Goal: Find specific page/section

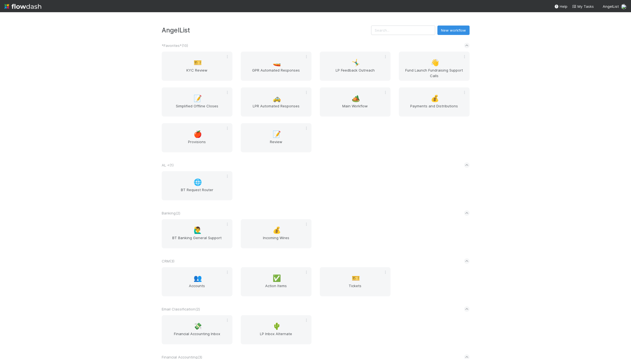
click at [371, 32] on h3 "AngelList" at bounding box center [266, 29] width 209 height 7
click at [395, 29] on input "text" at bounding box center [403, 30] width 64 height 9
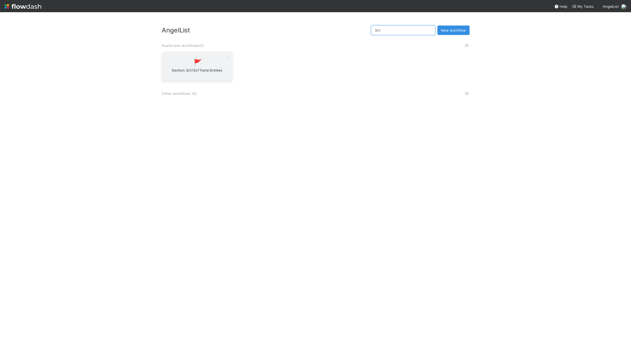
type input "3c1"
click at [201, 69] on span "Section 3c1/3c7 Fund Entities" at bounding box center [197, 72] width 66 height 11
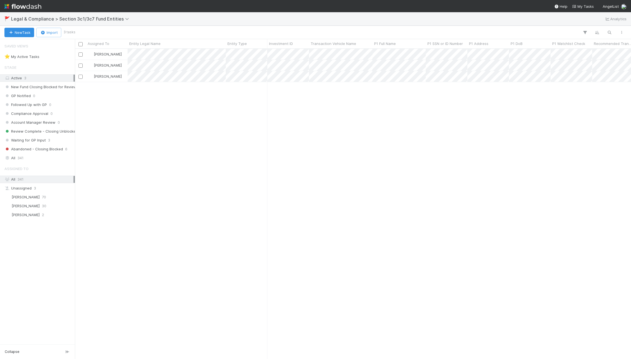
scroll to position [306, 552]
click at [376, 187] on div "Erik Syvertsen Waiting for GP Input 8/1/25, 7:17:13 PM 8/10/25, 6:26:42 PM Erik…" at bounding box center [353, 204] width 556 height 310
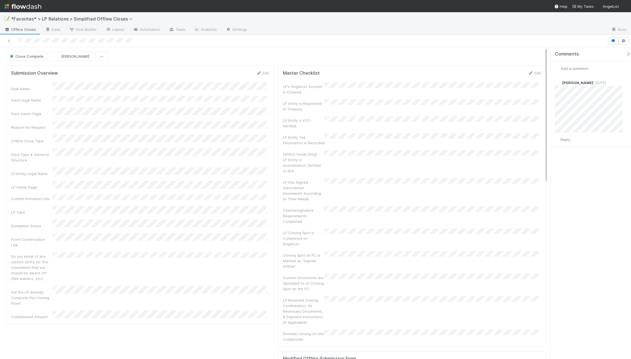
click at [311, 30] on div at bounding box center [429, 30] width 355 height 9
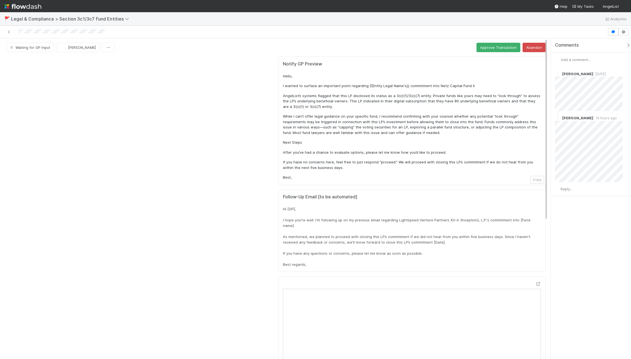
click at [252, 130] on div at bounding box center [140, 331] width 272 height 554
